Goal: Task Accomplishment & Management: Complete application form

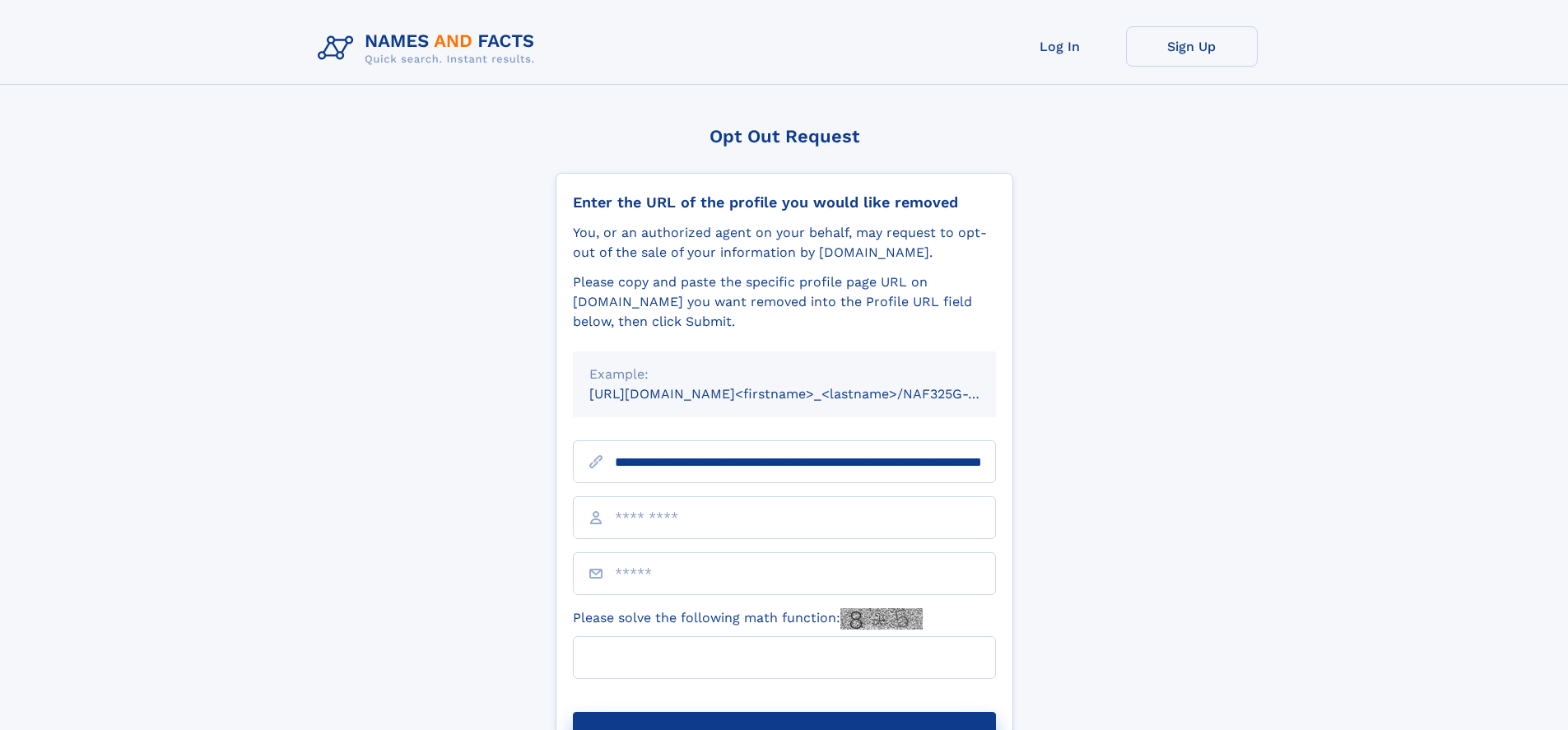
scroll to position [0, 170]
type input "**********"
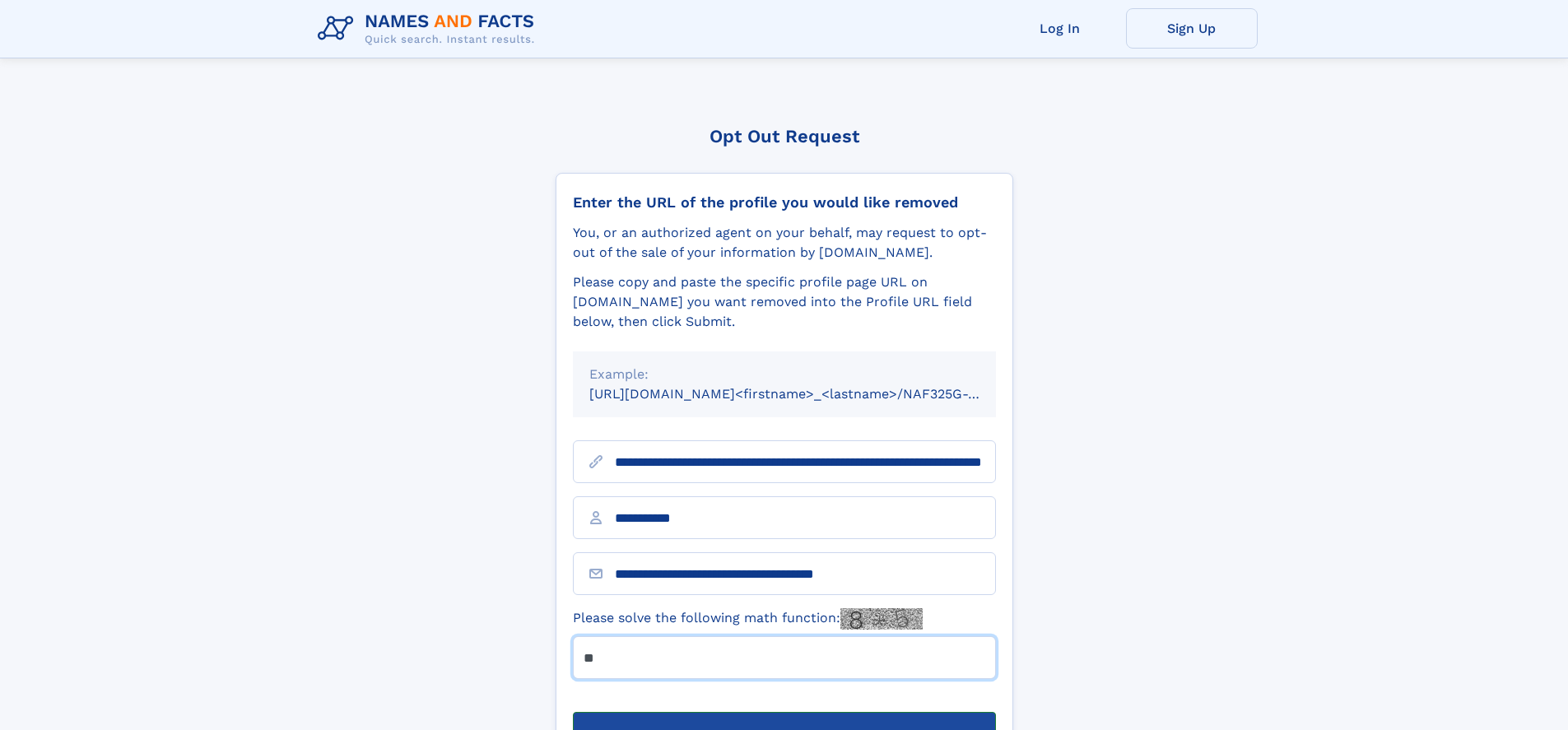
type input "**"
click at [784, 712] on button "Submit Opt Out Request" at bounding box center [784, 738] width 423 height 52
